Goal: Task Accomplishment & Management: Manage account settings

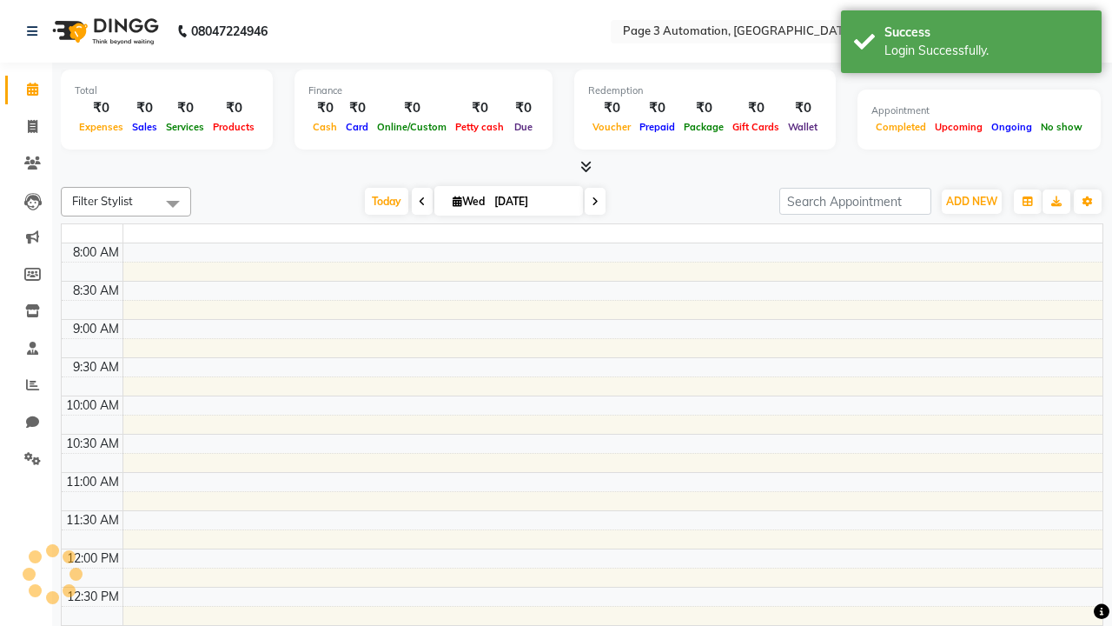
select select "en"
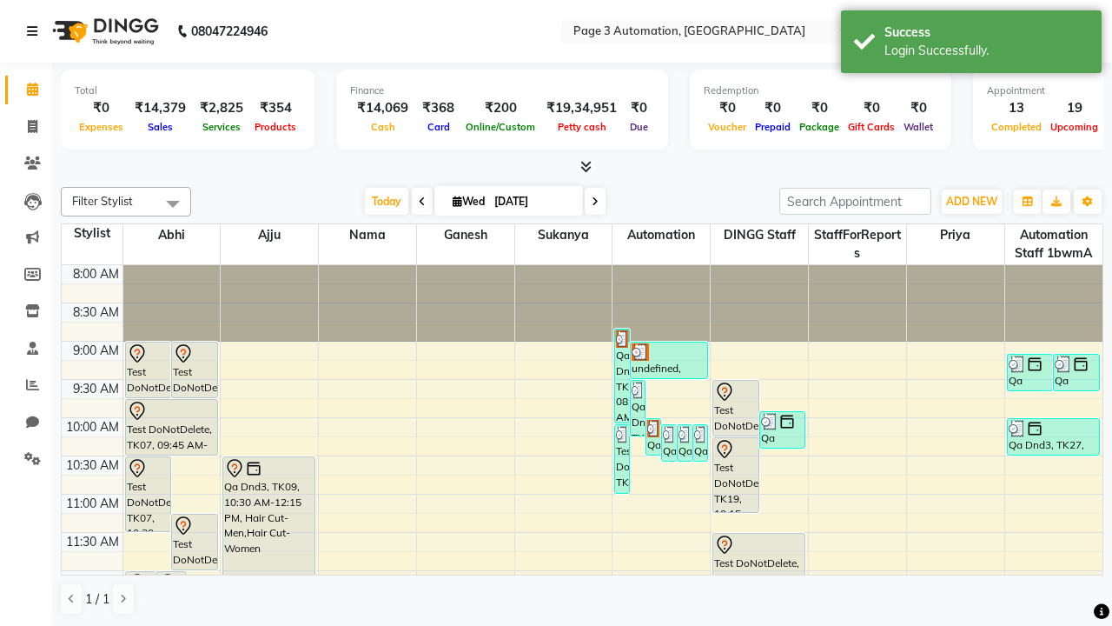
click at [36, 31] on icon at bounding box center [32, 31] width 10 height 12
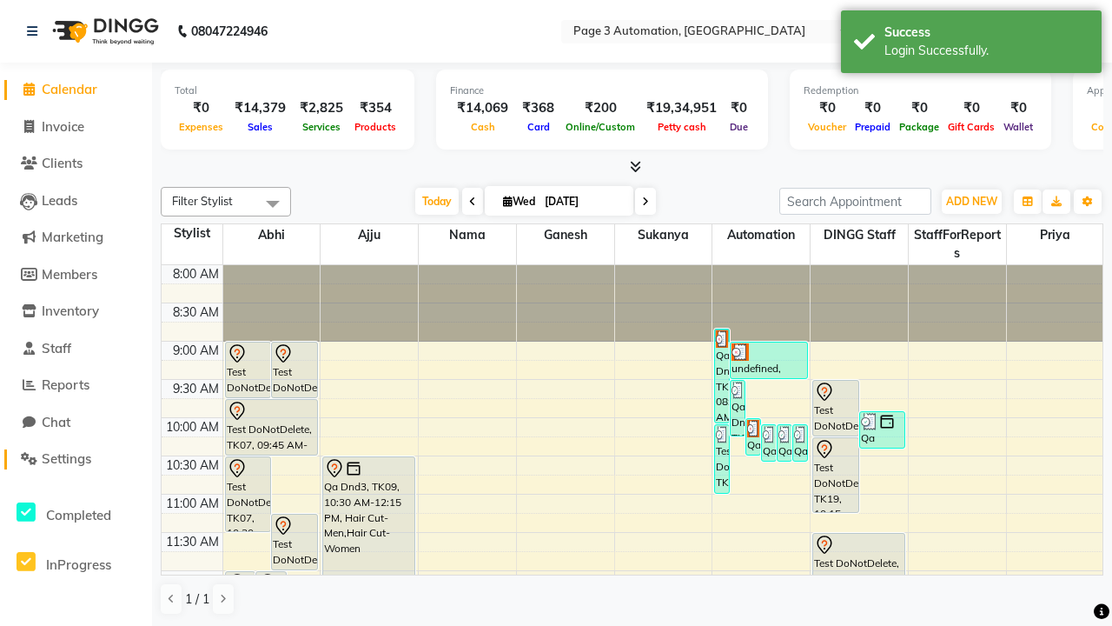
click at [76, 459] on span "Settings" at bounding box center [67, 458] width 50 height 17
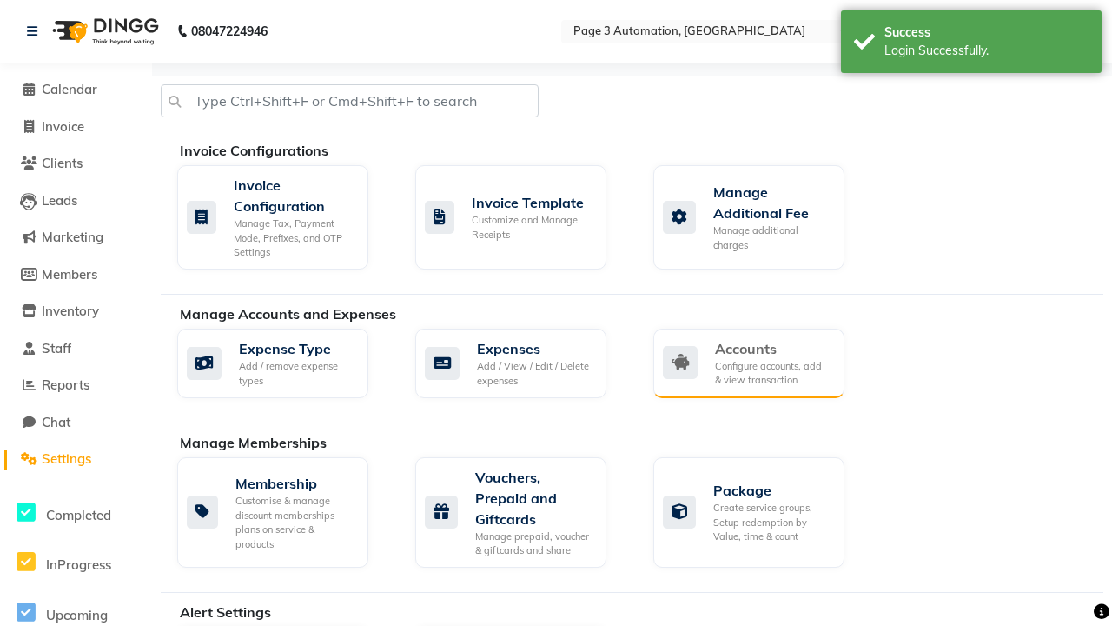
click at [773, 348] on div "Accounts" at bounding box center [773, 348] width 116 height 21
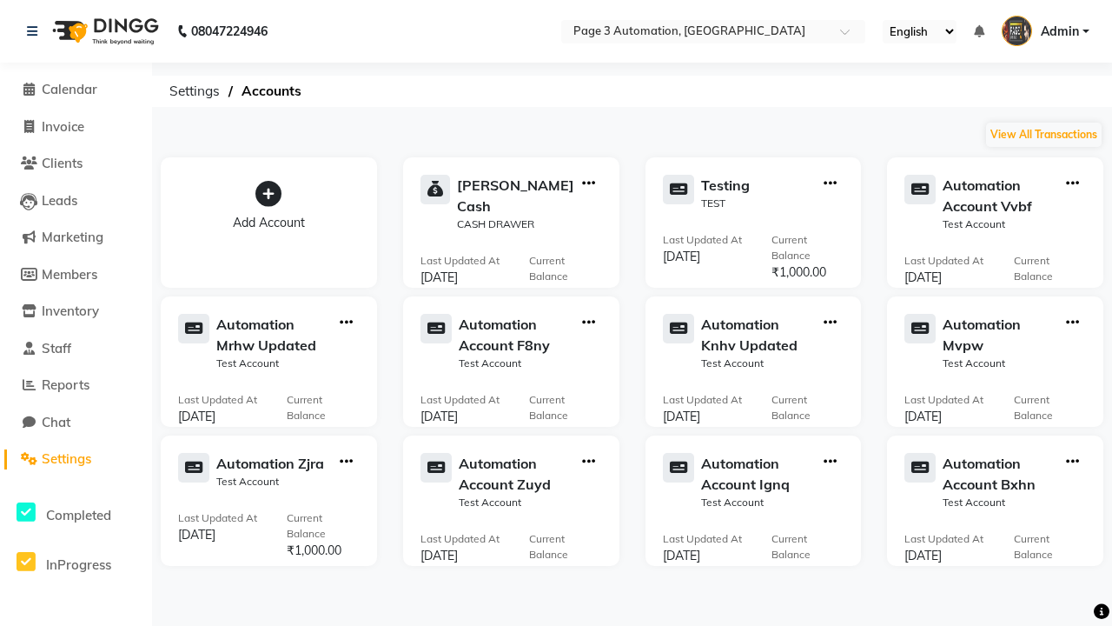
click at [269, 194] on icon at bounding box center [269, 194] width 26 height 26
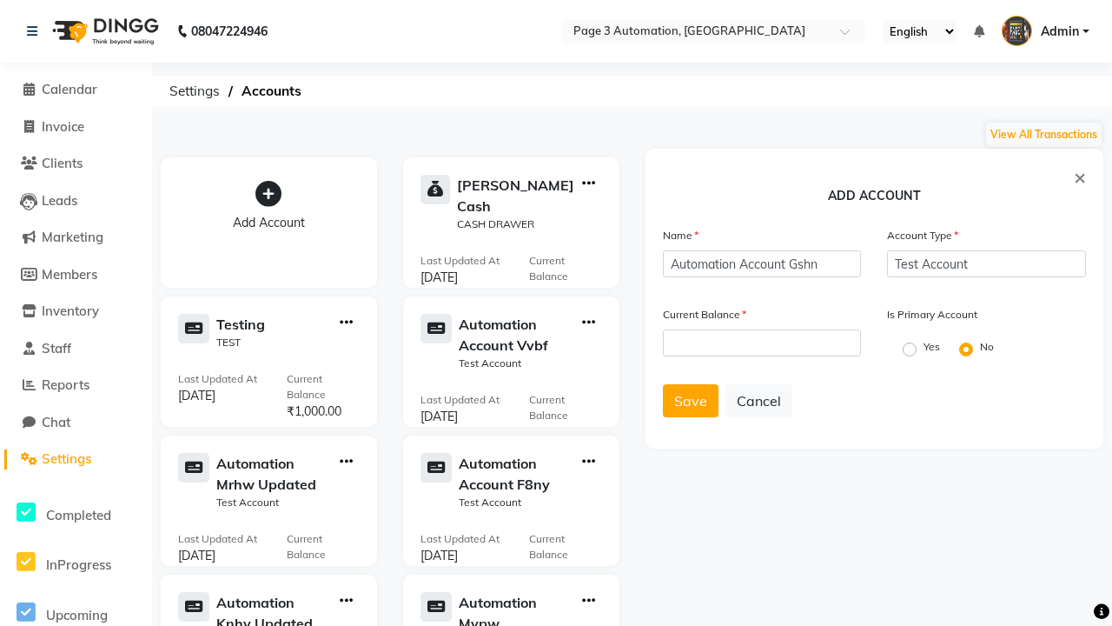
type input "Test Account"
type input "1000"
click at [690, 401] on span "Save" at bounding box center [690, 400] width 33 height 17
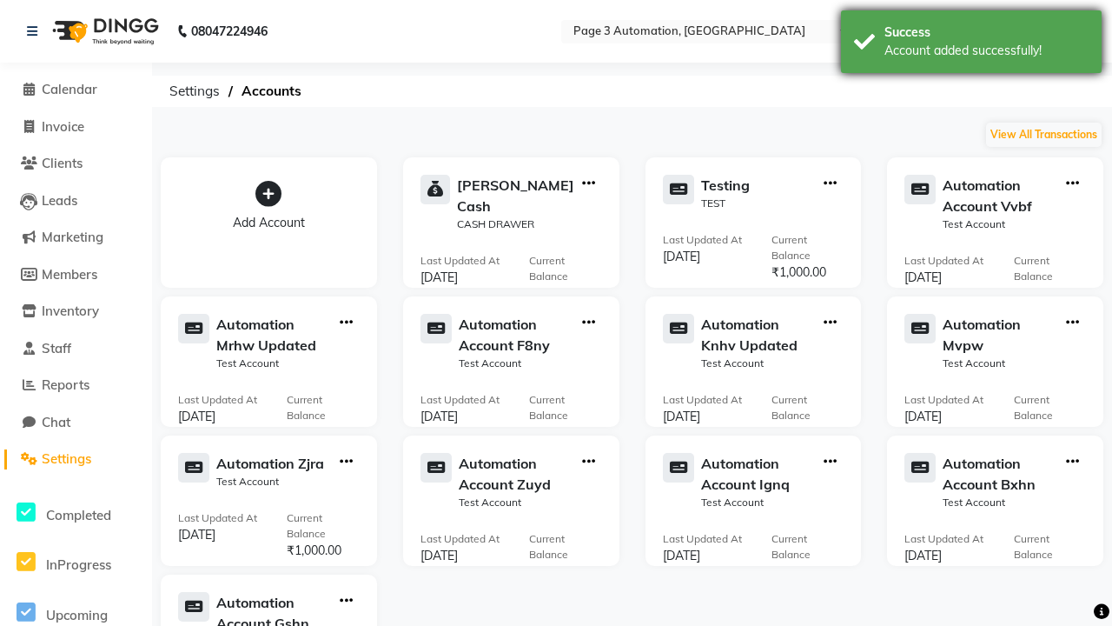
click at [972, 44] on div "Account added successfully!" at bounding box center [987, 51] width 204 height 18
click at [346, 601] on icon "button" at bounding box center [346, 601] width 13 height 1
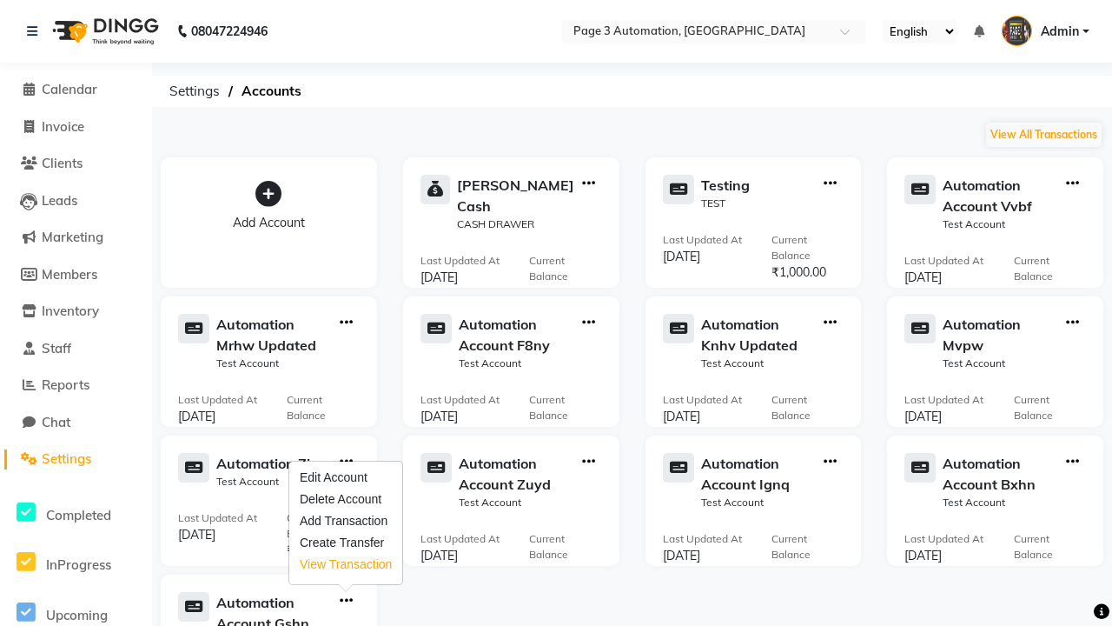
click at [346, 564] on div "View Transaction" at bounding box center [346, 564] width 92 height 18
select select "8418"
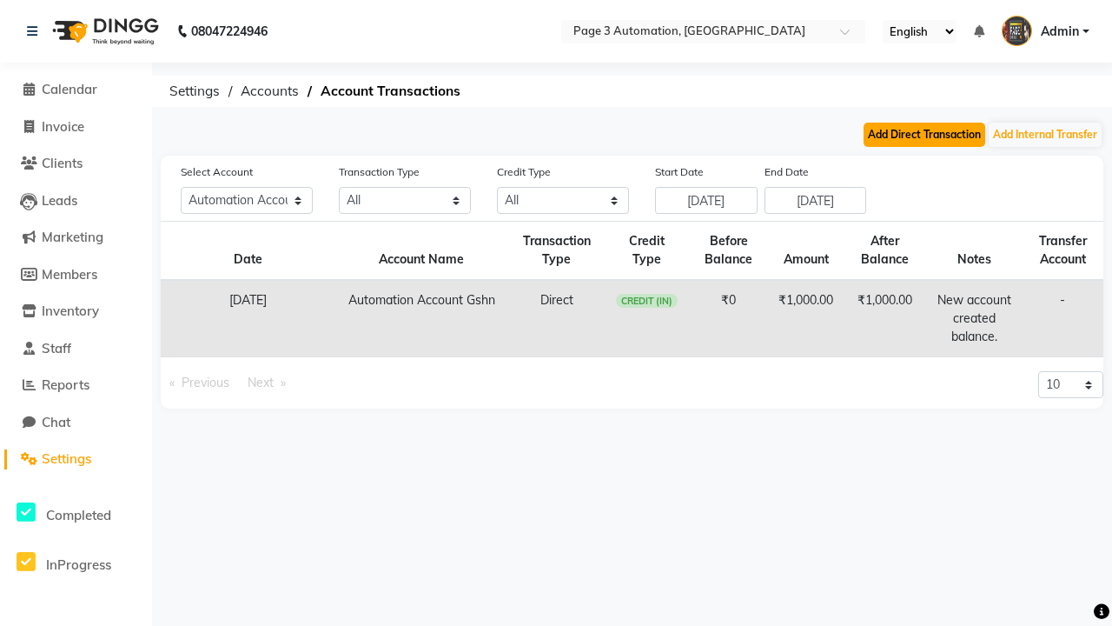
click at [925, 135] on button "Add Direct Transaction" at bounding box center [925, 135] width 122 height 24
select select "direct"
select select "8418"
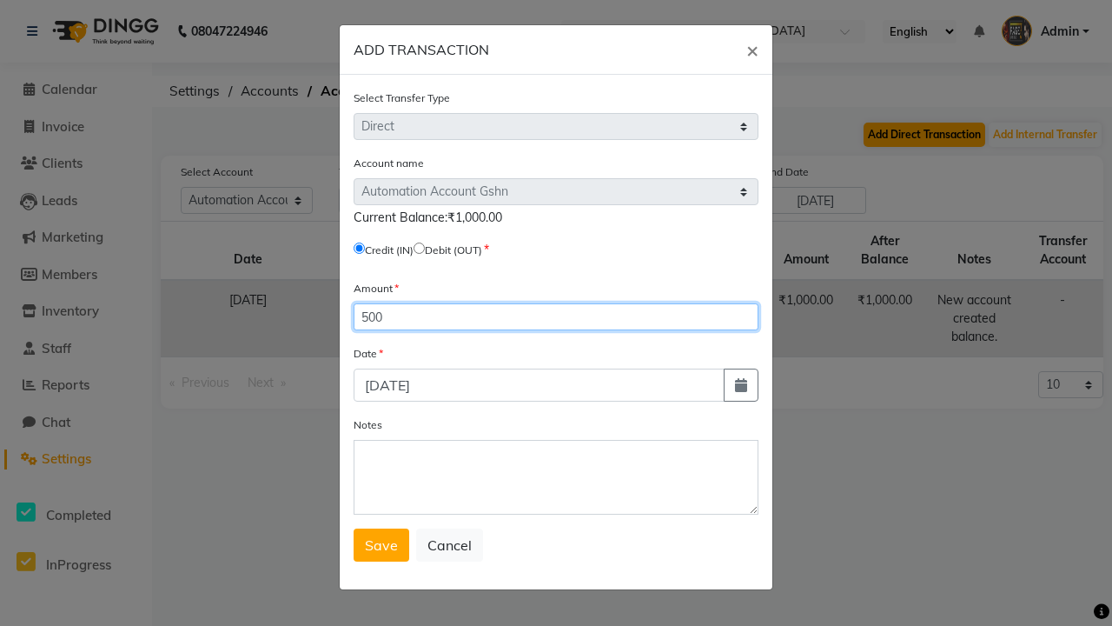
type input "500"
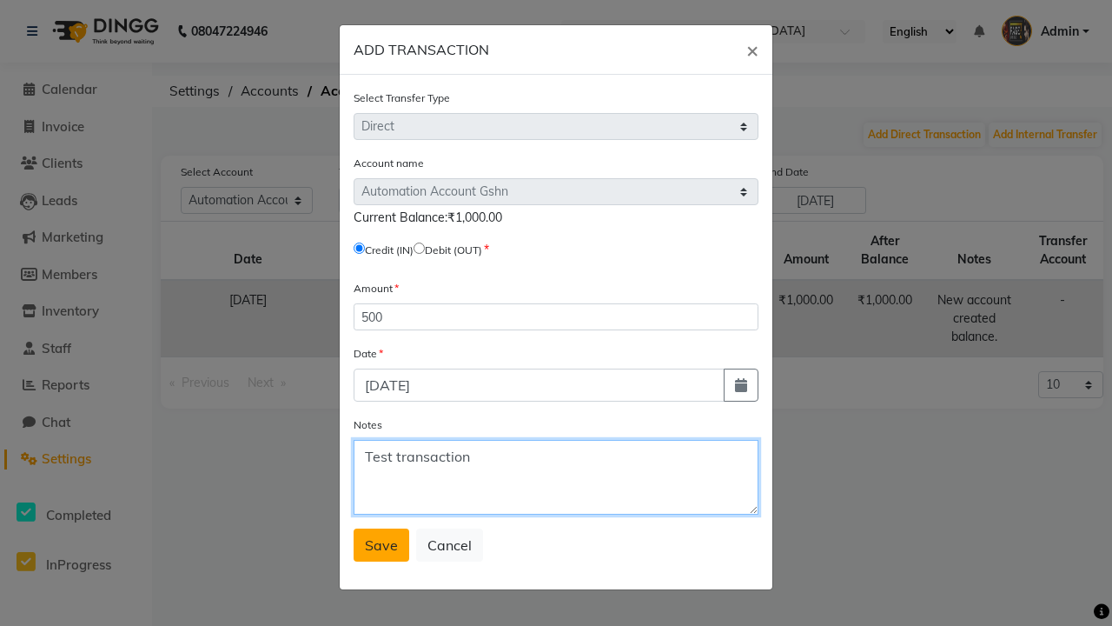
type textarea "Test transaction"
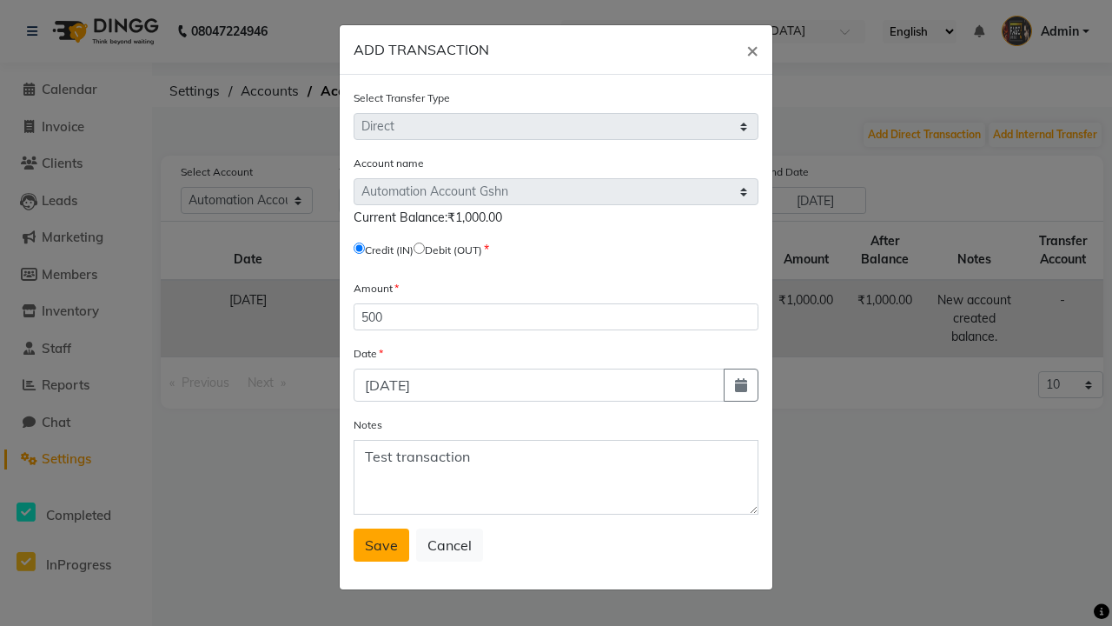
click at [382, 545] on span "Save" at bounding box center [381, 544] width 33 height 17
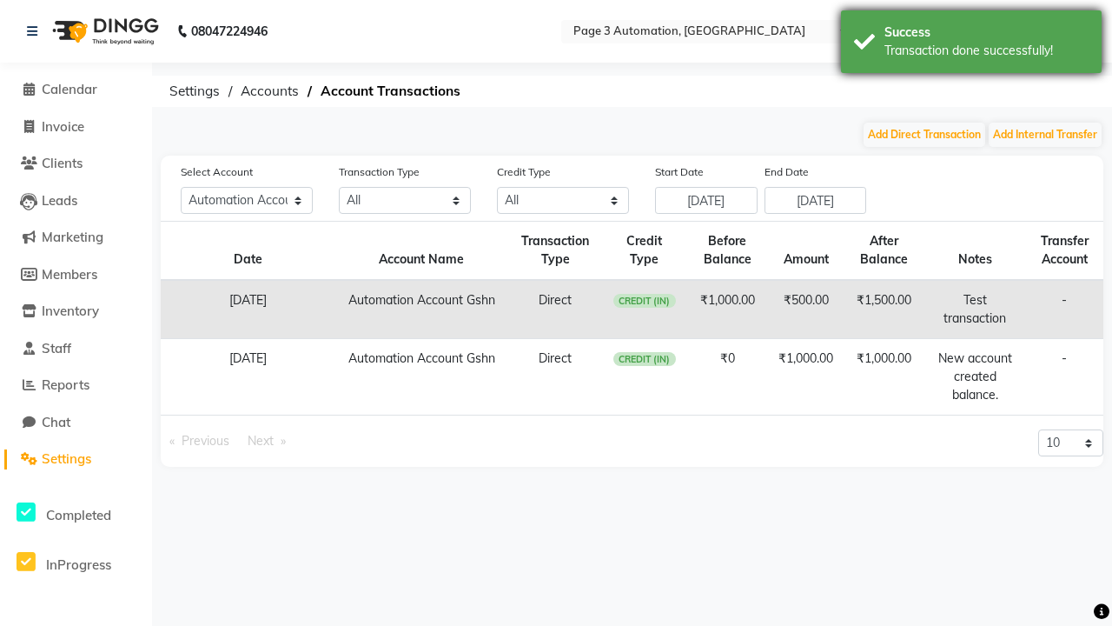
click at [972, 44] on div "Transaction done successfully!" at bounding box center [987, 51] width 204 height 18
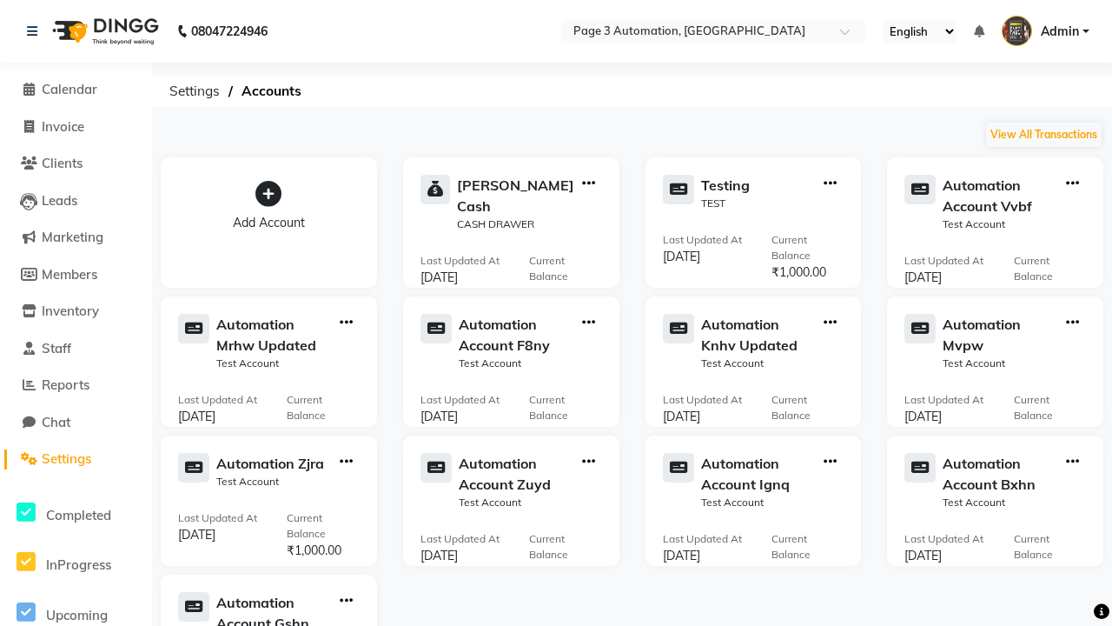
click at [346, 601] on icon "button" at bounding box center [346, 601] width 13 height 1
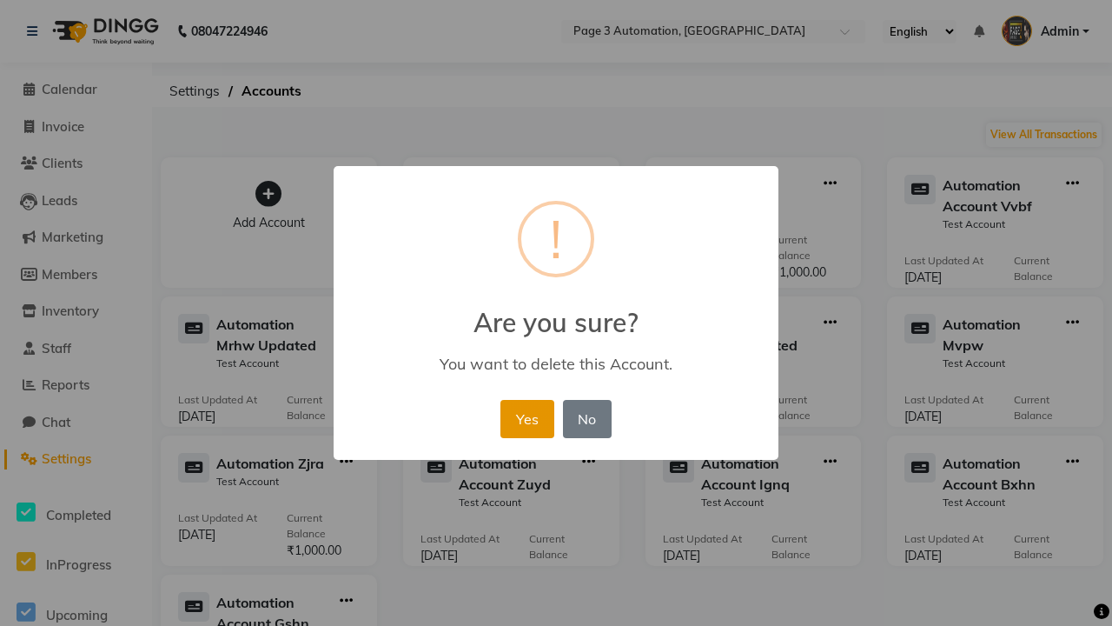
click at [527, 418] on button "Yes" at bounding box center [527, 419] width 53 height 38
